Goal: Transaction & Acquisition: Book appointment/travel/reservation

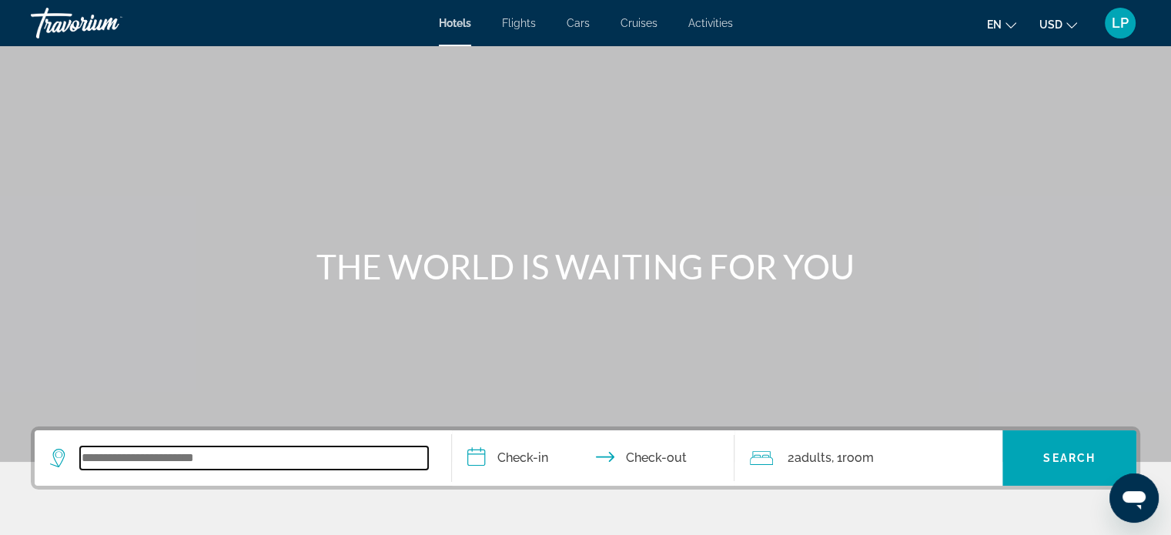
click at [129, 447] on input "Search widget" at bounding box center [254, 458] width 348 height 23
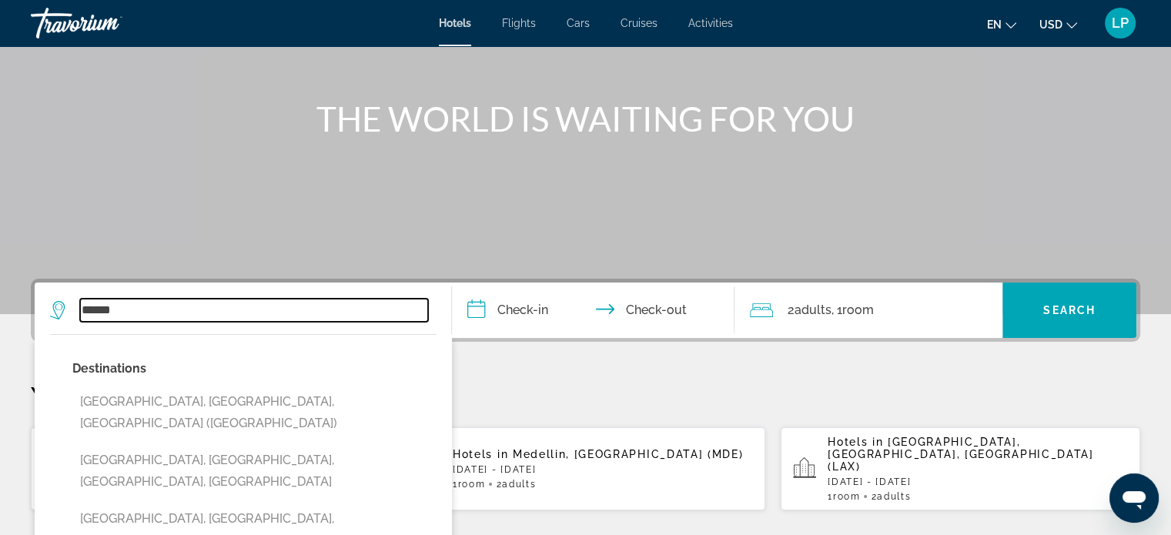
scroll to position [146, 0]
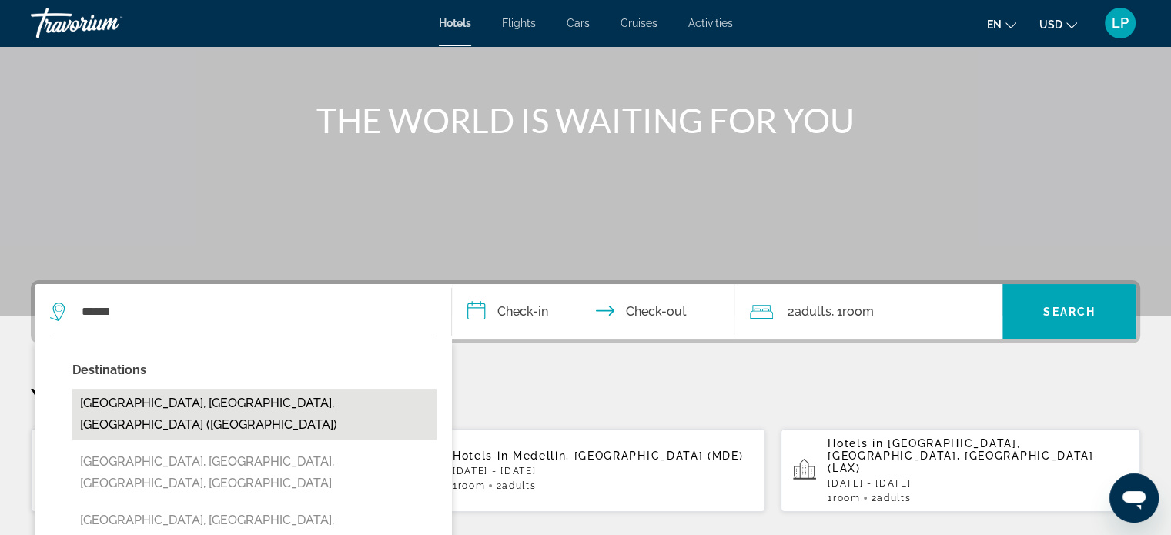
click at [211, 401] on button "[GEOGRAPHIC_DATA], [GEOGRAPHIC_DATA], [GEOGRAPHIC_DATA] ([GEOGRAPHIC_DATA])" at bounding box center [254, 414] width 364 height 51
type input "**********"
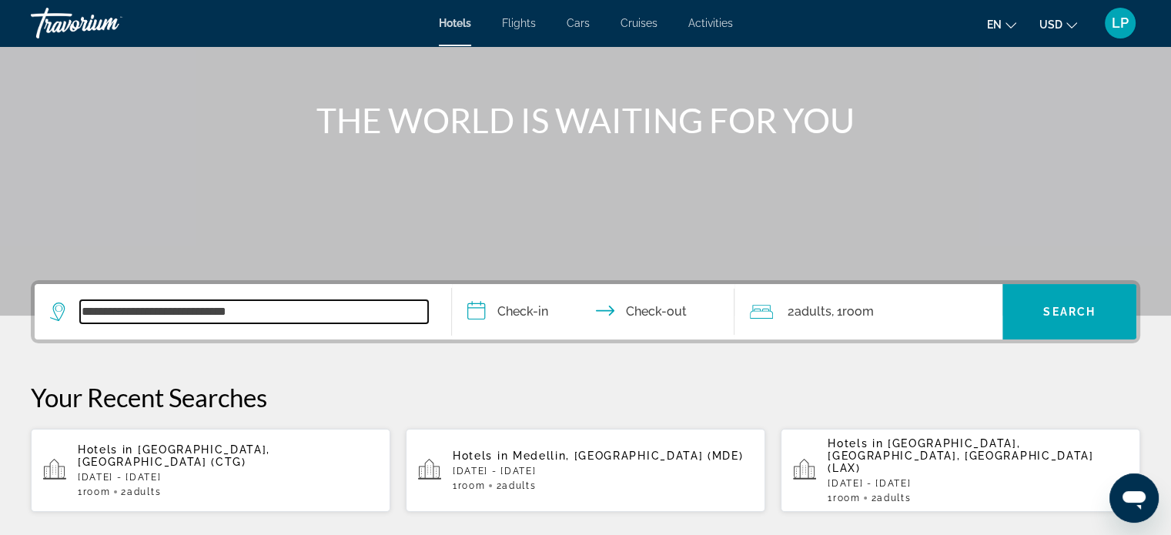
scroll to position [376, 0]
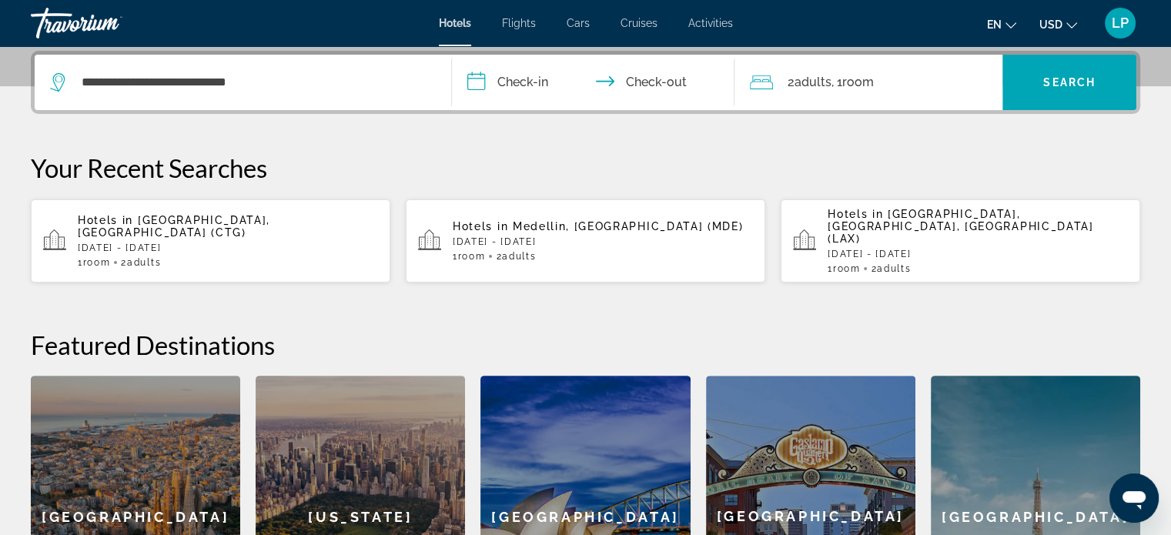
click at [485, 81] on input "**********" at bounding box center [597, 85] width 290 height 60
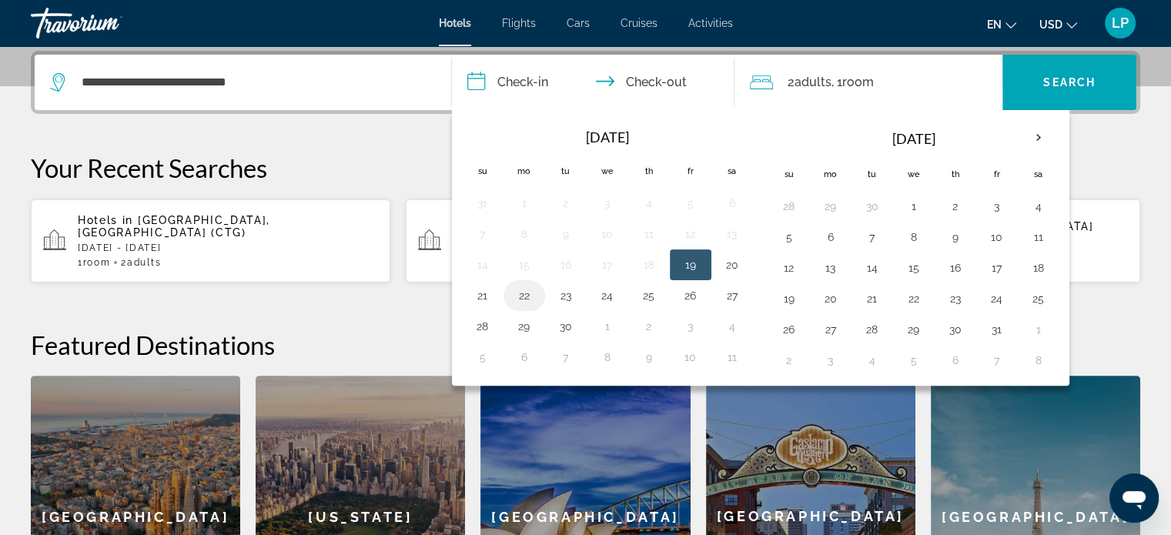
click at [530, 295] on button "22" at bounding box center [524, 296] width 25 height 22
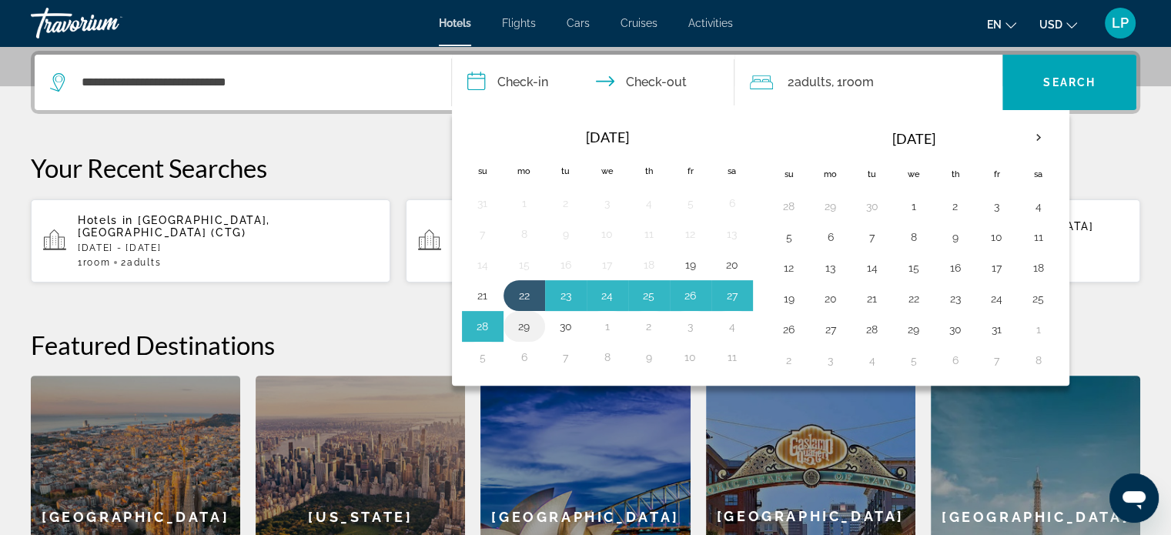
click at [524, 323] on button "29" at bounding box center [524, 327] width 25 height 22
type input "**********"
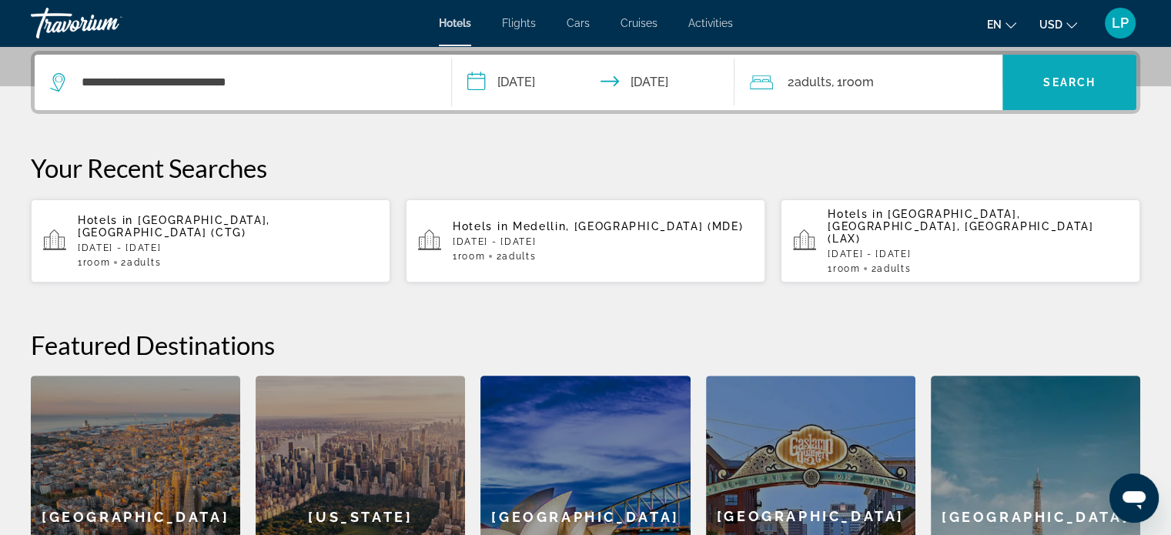
click at [1047, 74] on span "Search widget" at bounding box center [1070, 82] width 134 height 37
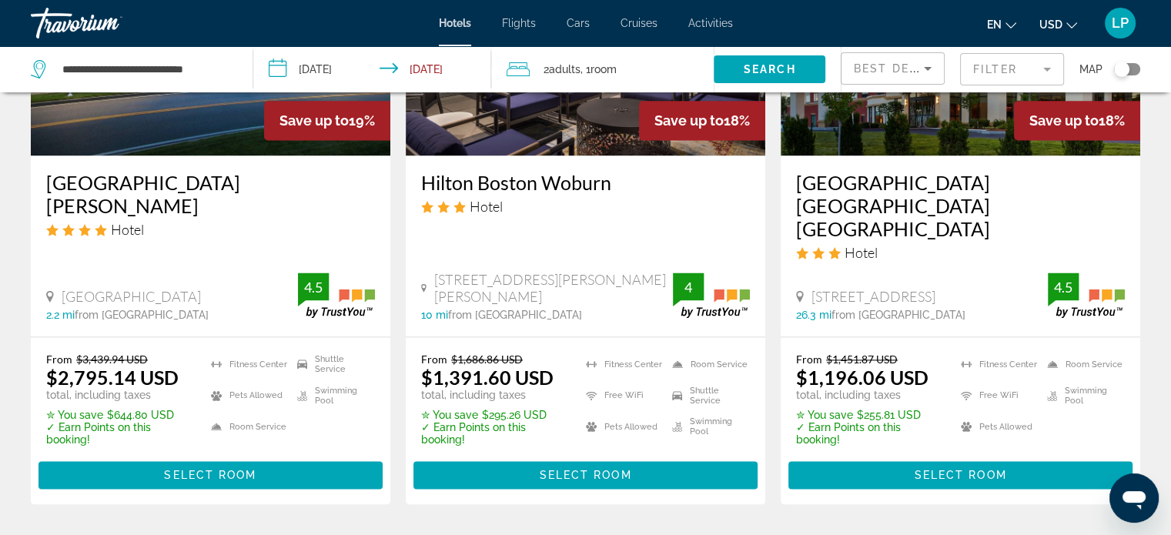
scroll to position [2126, 0]
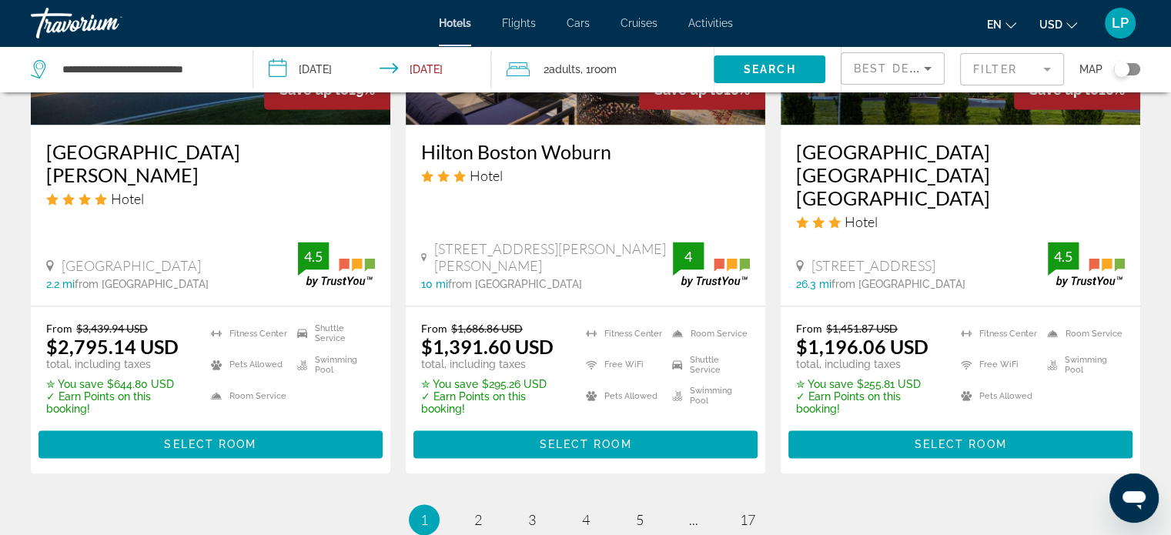
click at [1032, 69] on mat-form-field "Filter" at bounding box center [1012, 69] width 104 height 32
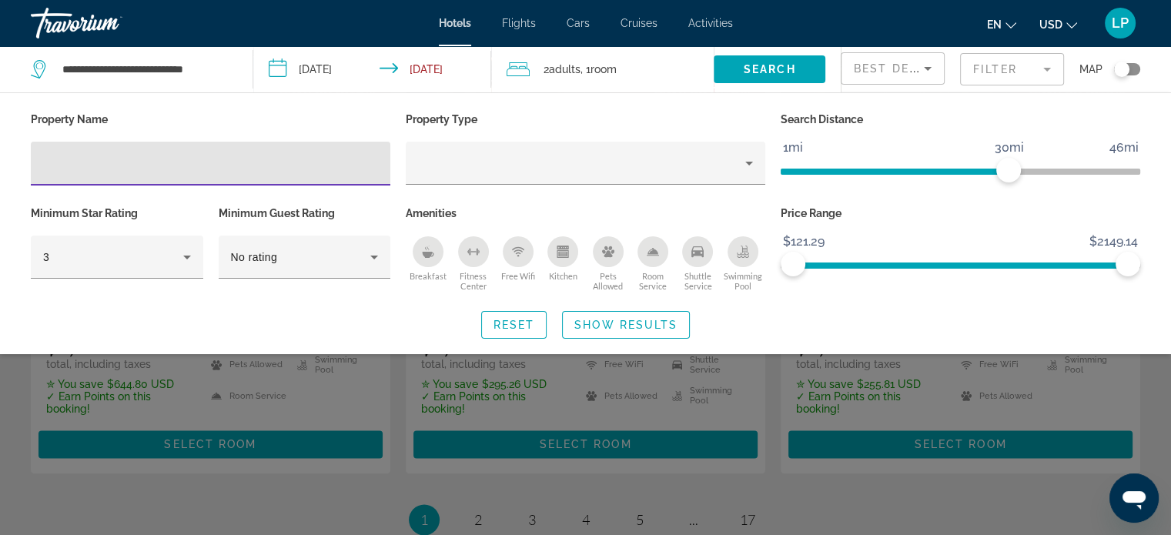
click at [195, 163] on input "Hotel Filters" at bounding box center [210, 164] width 335 height 18
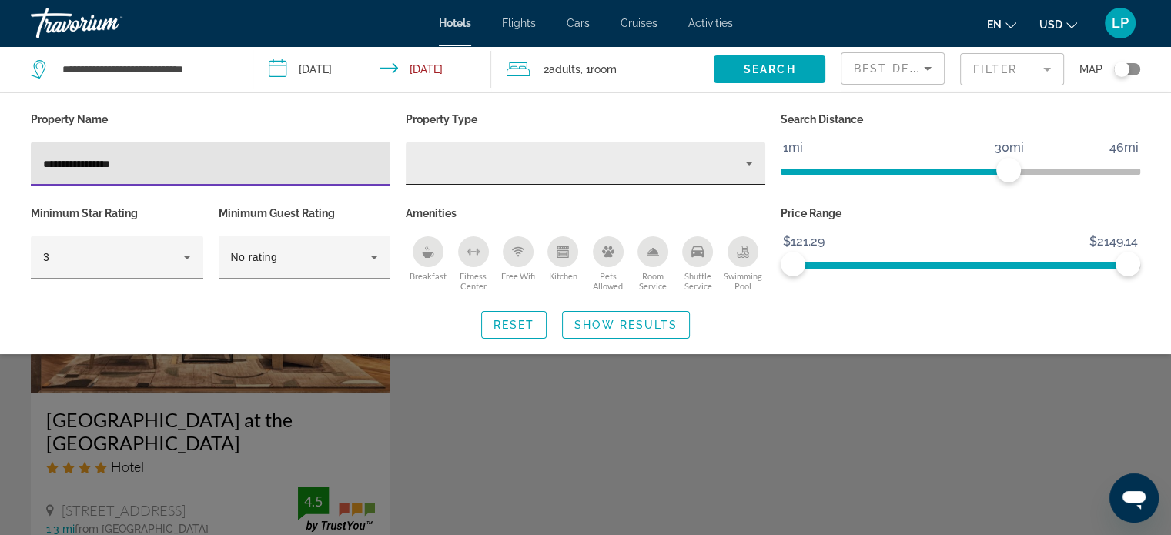
type input "**********"
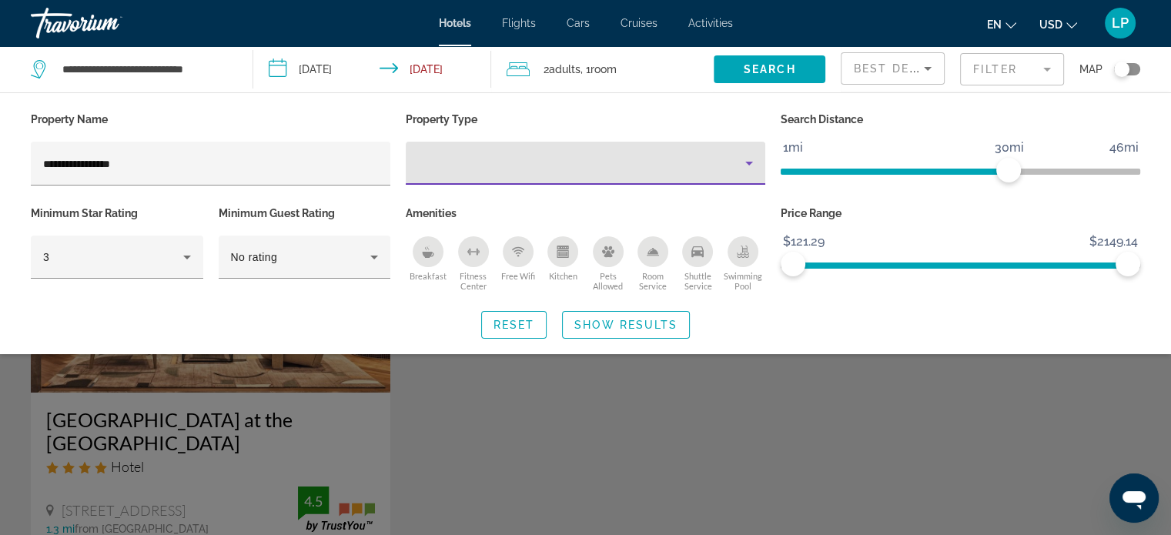
click at [461, 168] on div "Property type" at bounding box center [581, 163] width 327 height 18
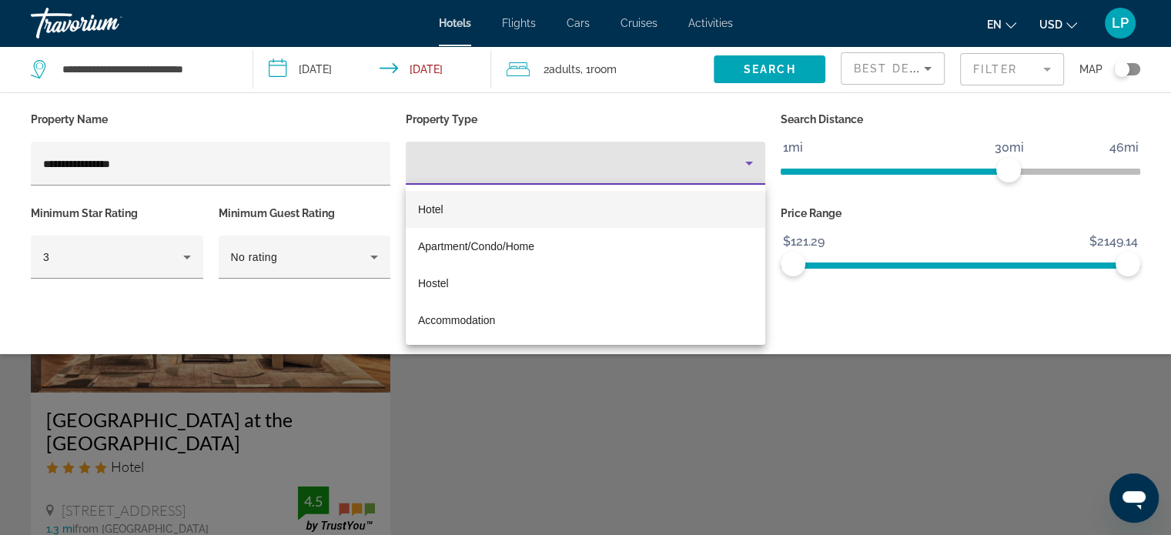
click at [451, 220] on mat-option "Hotel" at bounding box center [586, 209] width 360 height 37
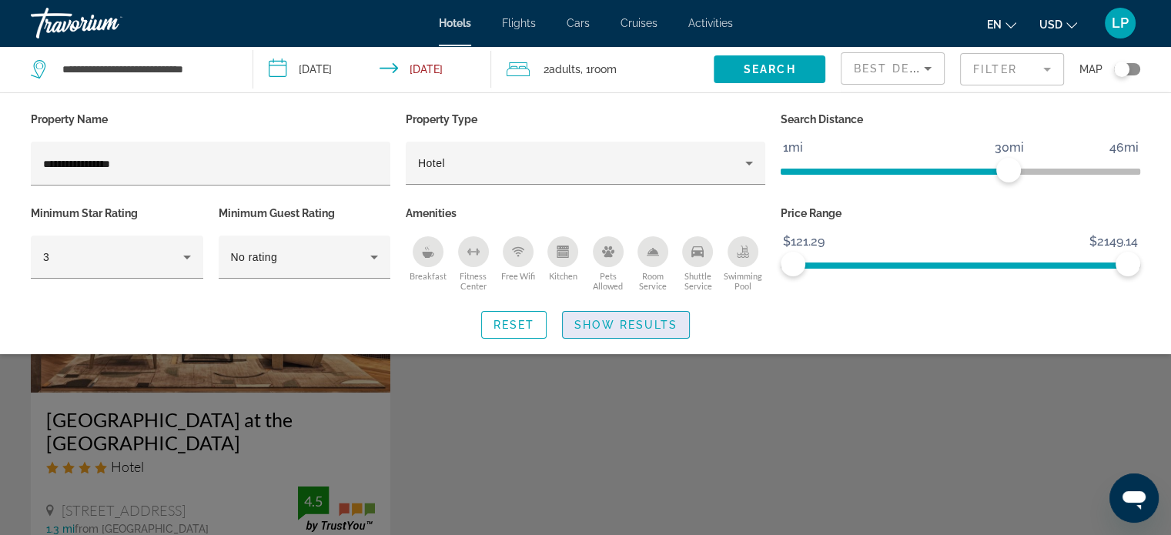
click at [591, 320] on span "Show Results" at bounding box center [626, 325] width 103 height 12
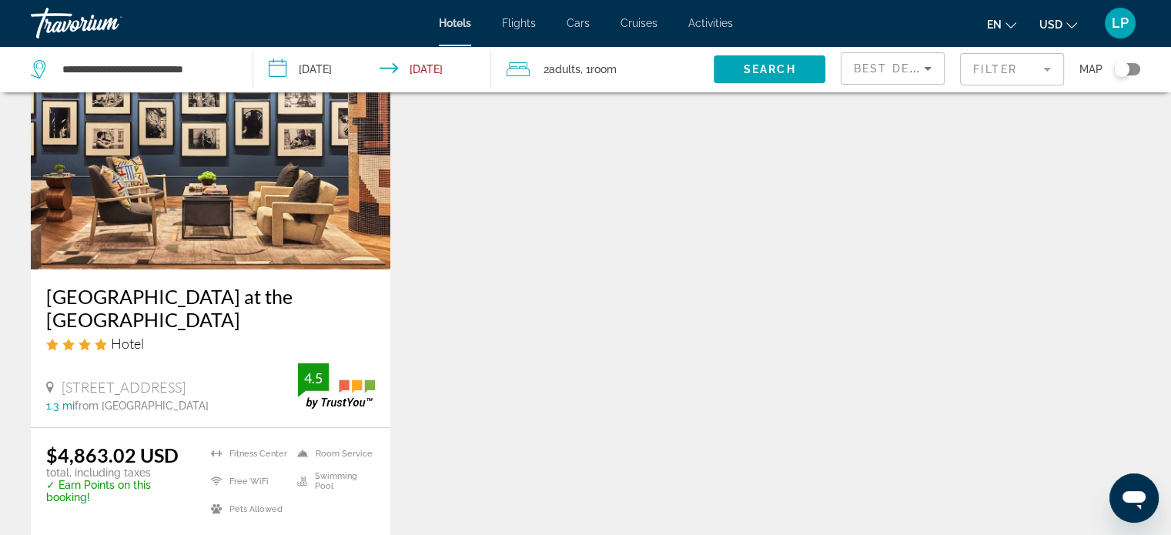
scroll to position [154, 0]
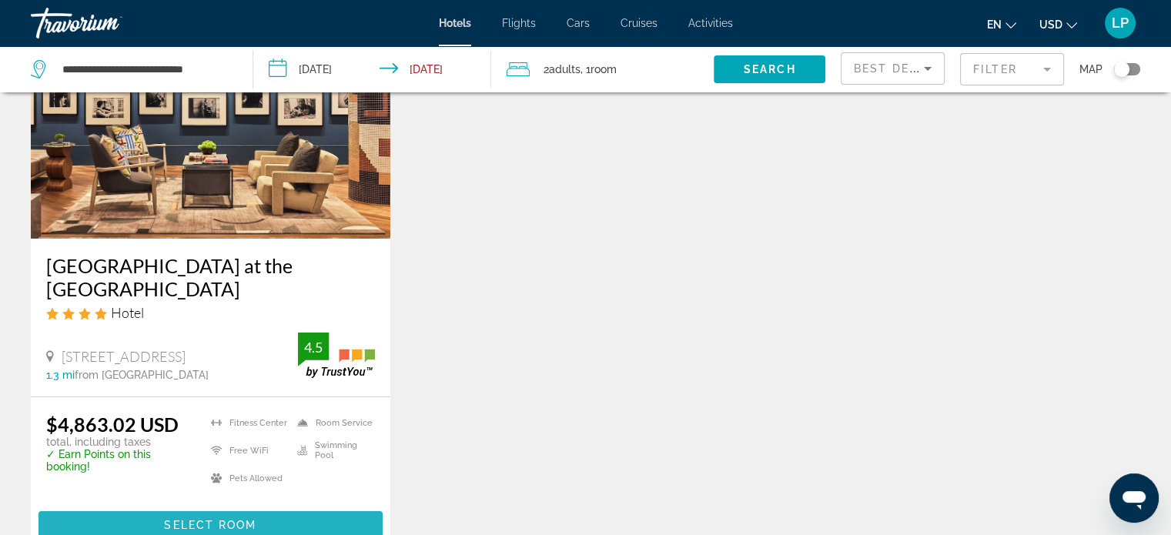
click at [274, 507] on span "Main content" at bounding box center [211, 525] width 344 height 37
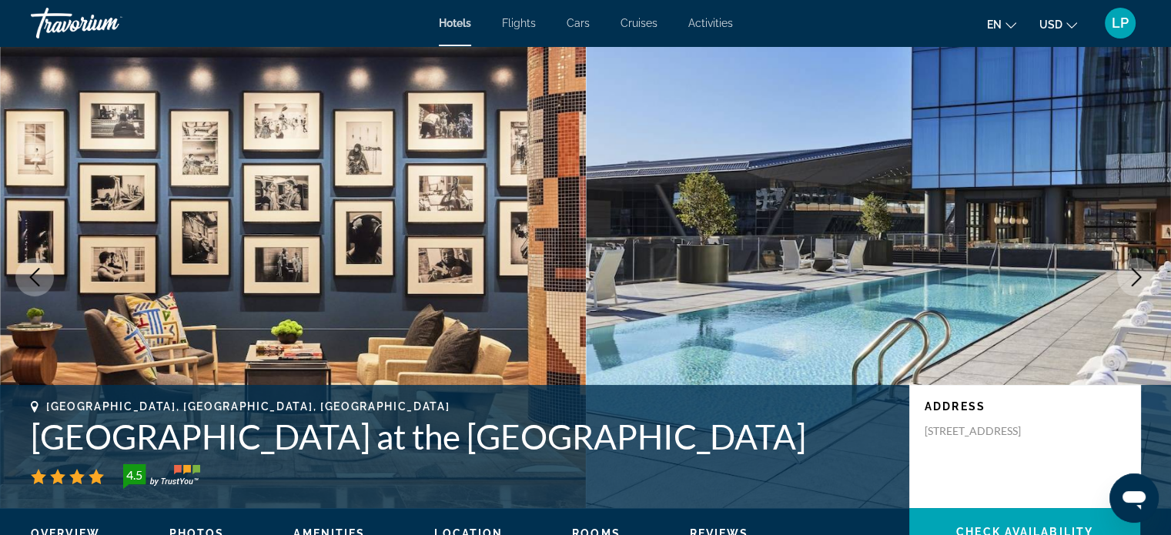
click at [1104, 260] on img "Main content" at bounding box center [879, 277] width 586 height 462
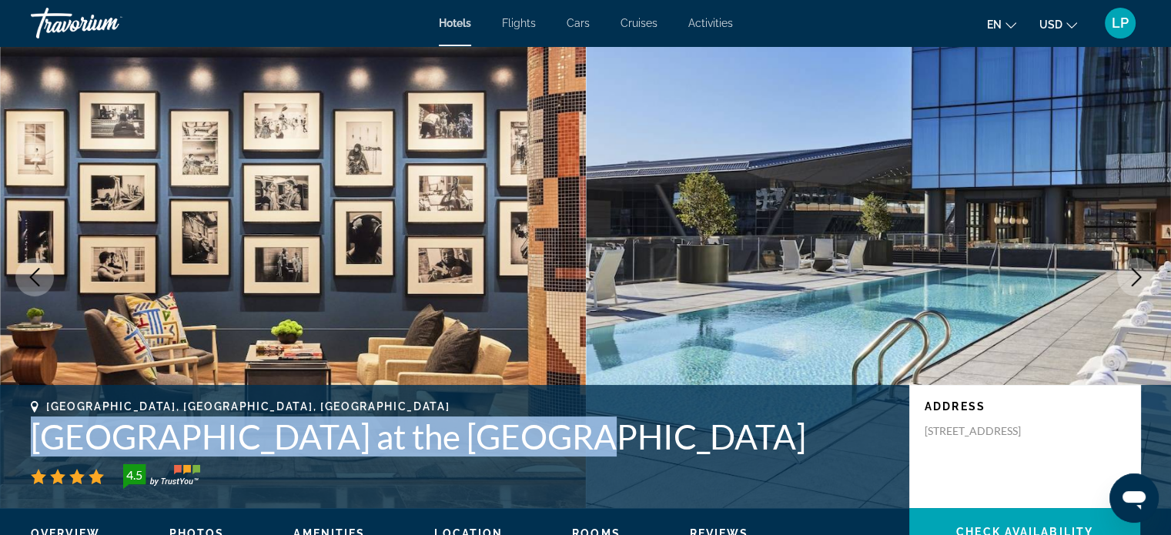
drag, startPoint x: 31, startPoint y: 436, endPoint x: 537, endPoint y: 440, distance: 506.0
click at [537, 440] on h1 "[GEOGRAPHIC_DATA] at the [GEOGRAPHIC_DATA]" at bounding box center [462, 437] width 863 height 40
copy h1 "[GEOGRAPHIC_DATA] at the [GEOGRAPHIC_DATA]"
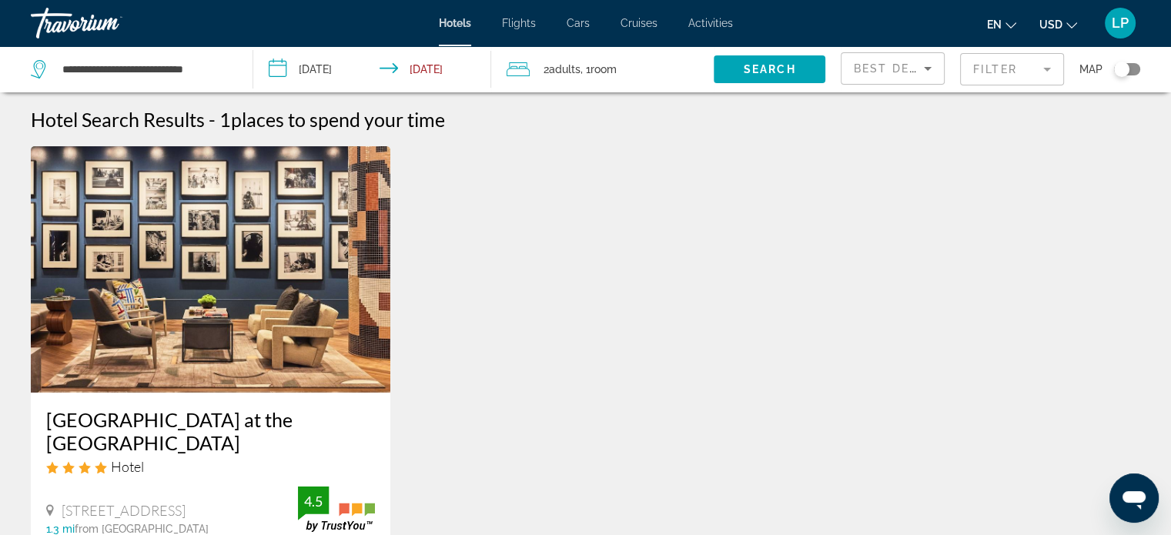
click at [294, 69] on input "**********" at bounding box center [375, 71] width 244 height 51
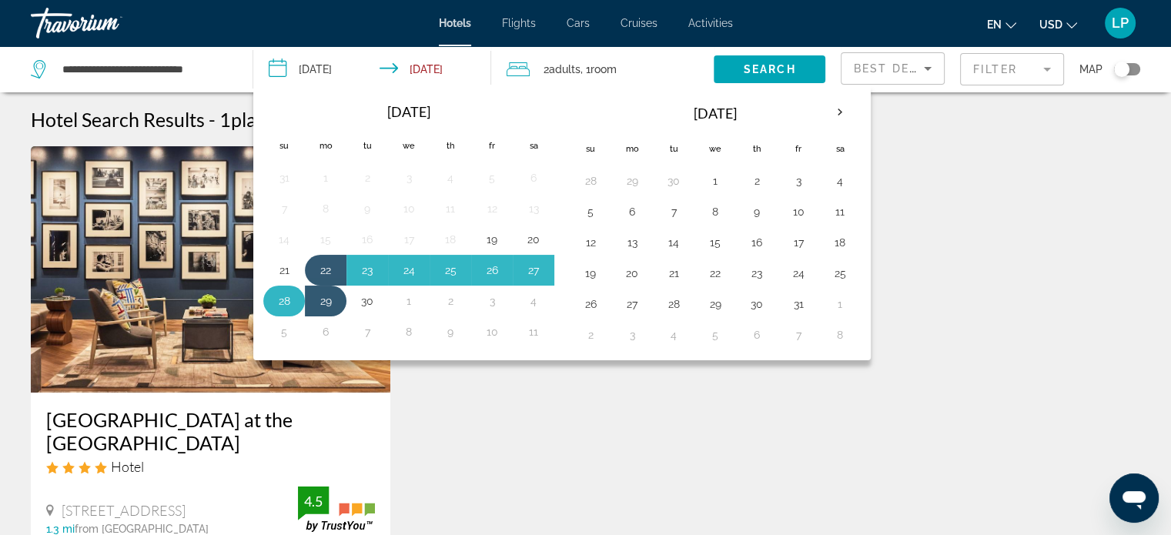
click at [283, 290] on button "28" at bounding box center [284, 301] width 25 height 22
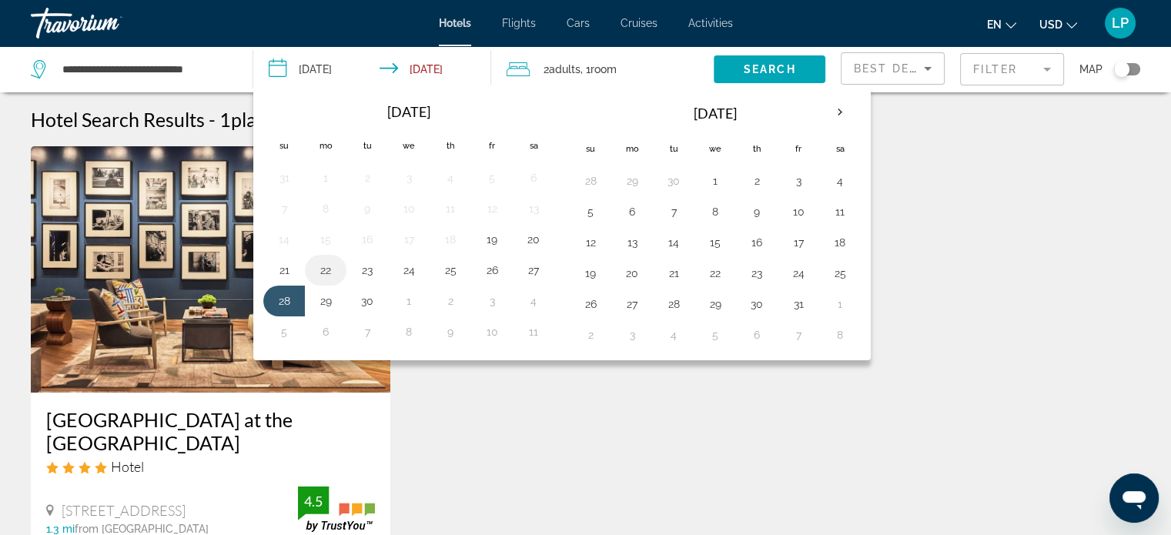
click at [323, 268] on button "22" at bounding box center [325, 271] width 25 height 22
type input "**********"
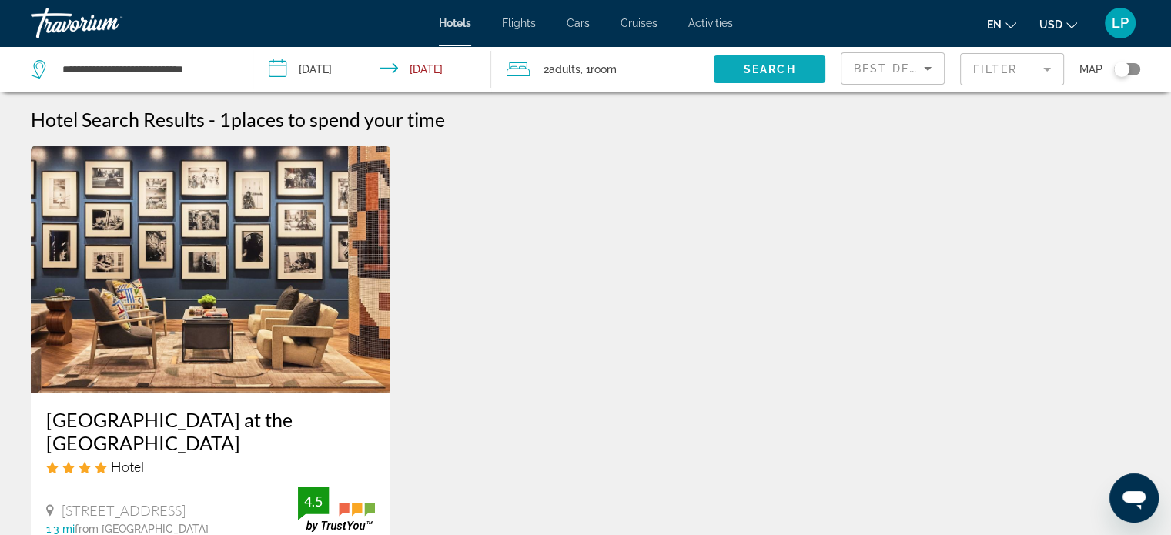
click at [776, 68] on span "Search" at bounding box center [770, 69] width 52 height 12
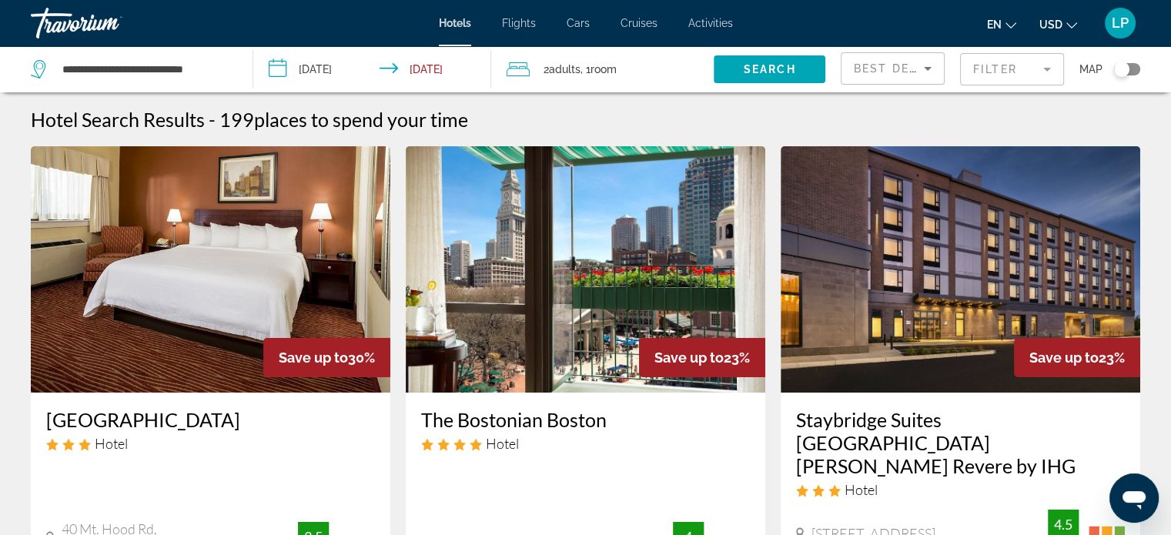
click at [1002, 66] on mat-form-field "Filter" at bounding box center [1012, 69] width 104 height 32
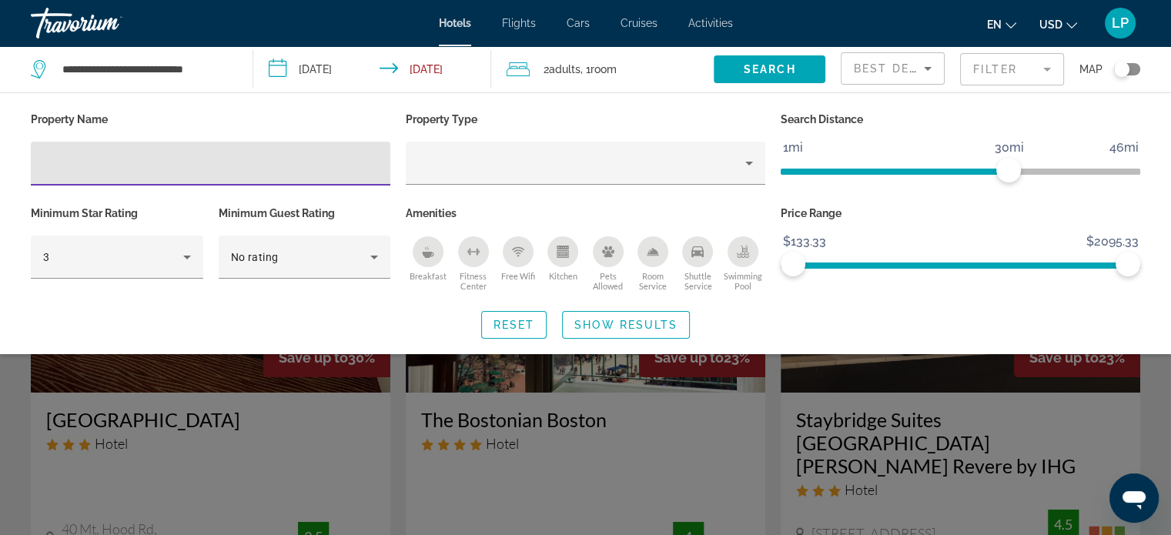
click at [199, 153] on div "Hotel Filters" at bounding box center [210, 164] width 335 height 44
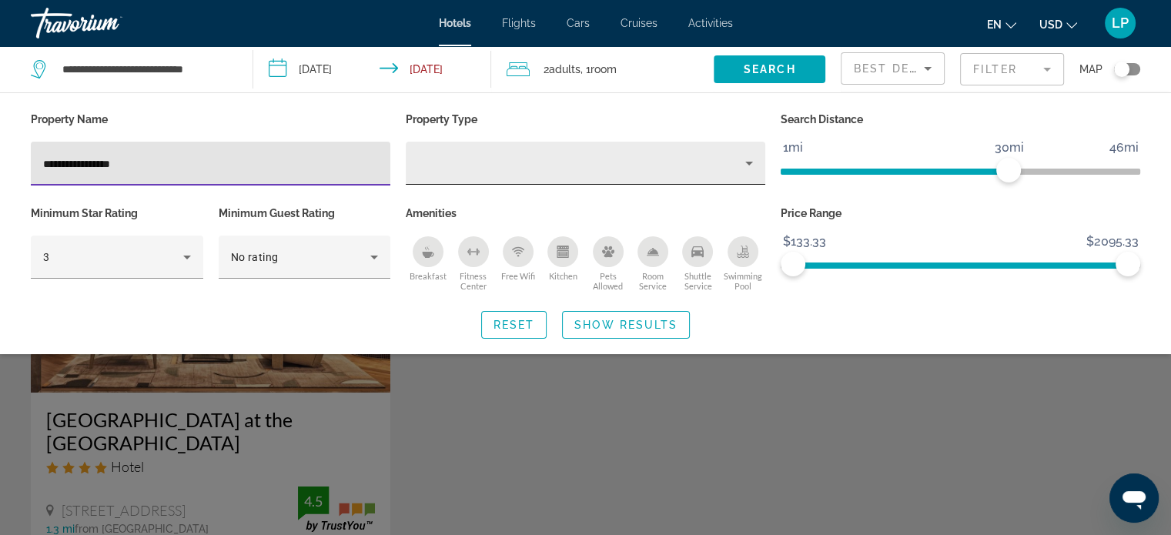
type input "**********"
click at [432, 174] on div "Hotel Filters" at bounding box center [585, 163] width 335 height 43
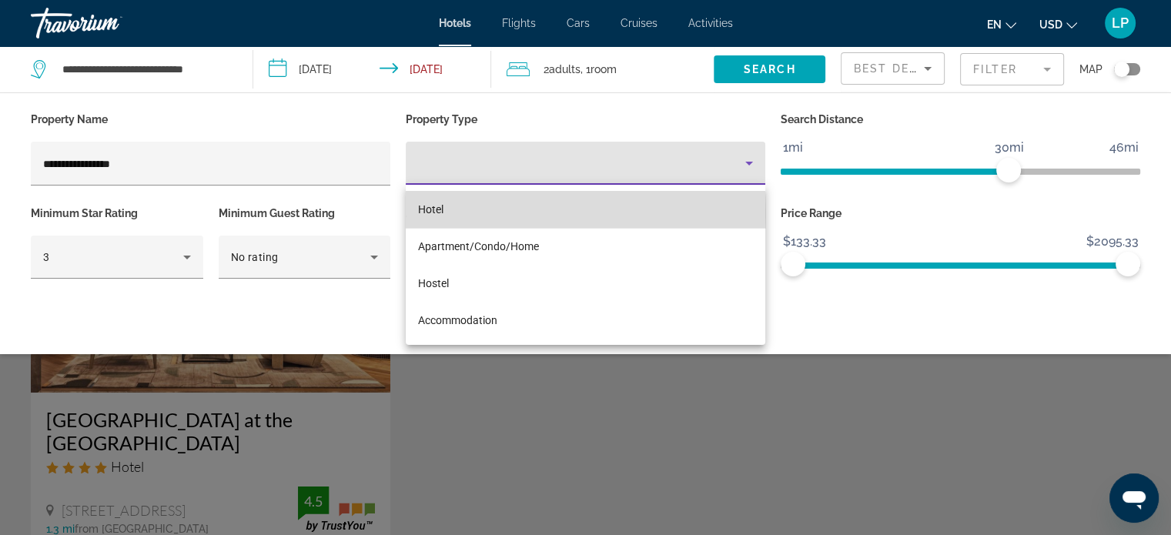
click at [442, 213] on span "Hotel" at bounding box center [430, 209] width 25 height 12
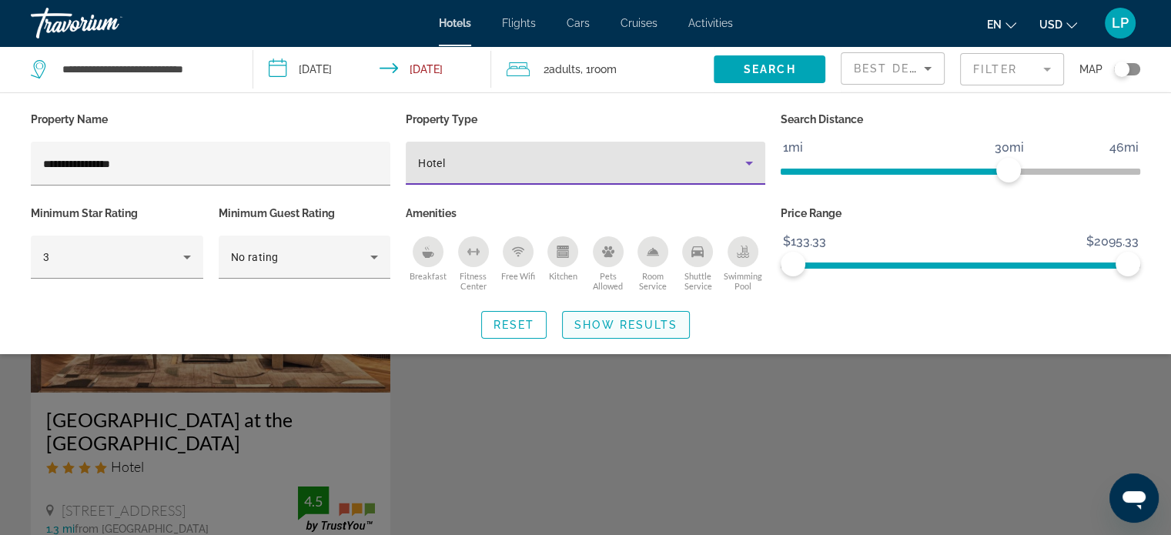
click at [602, 325] on span "Show Results" at bounding box center [626, 325] width 103 height 12
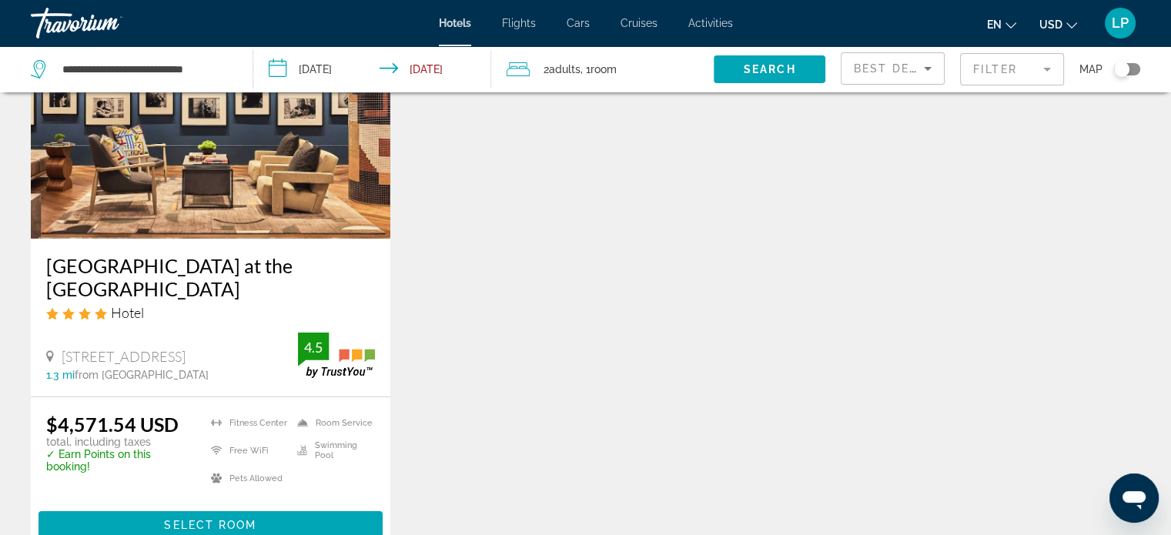
scroll to position [185, 0]
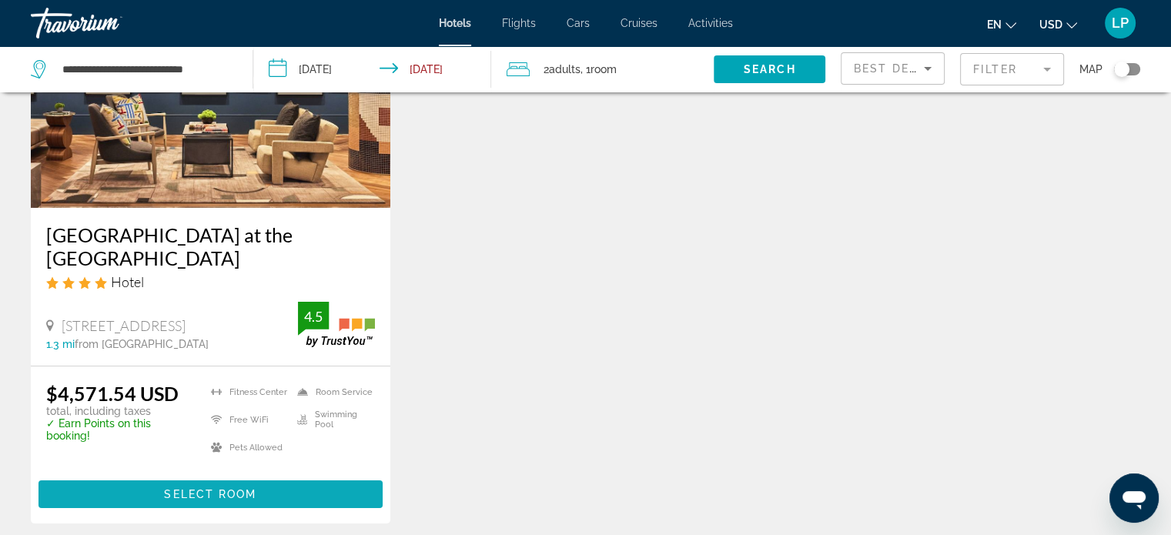
click at [253, 488] on span "Select Room" at bounding box center [210, 494] width 92 height 12
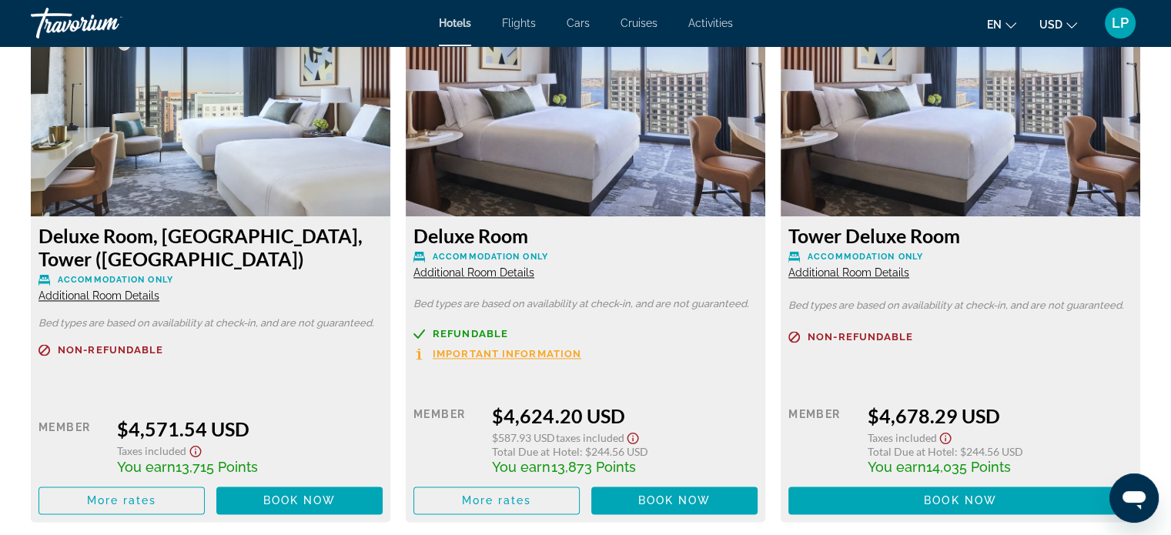
scroll to position [2187, 0]
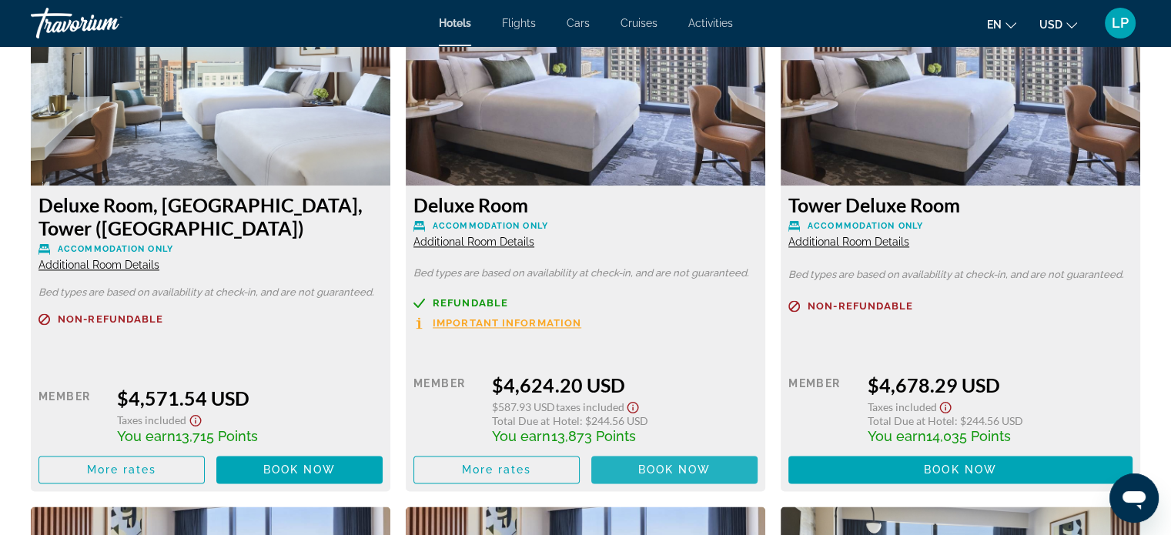
click at [633, 473] on span "Main content" at bounding box center [674, 469] width 166 height 37
